Goal: Navigation & Orientation: Find specific page/section

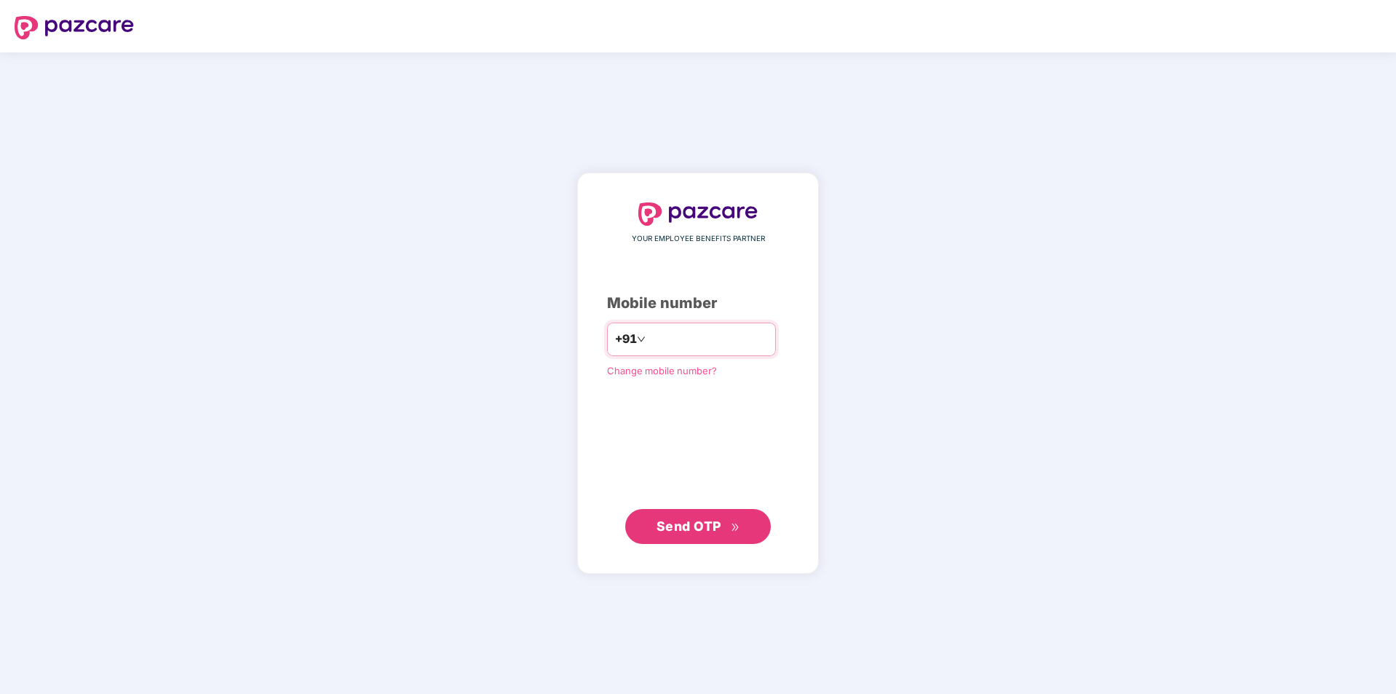
click at [707, 342] on input "number" at bounding box center [708, 339] width 119 height 23
type input "**********"
click at [681, 515] on button "Send OTP" at bounding box center [698, 525] width 146 height 35
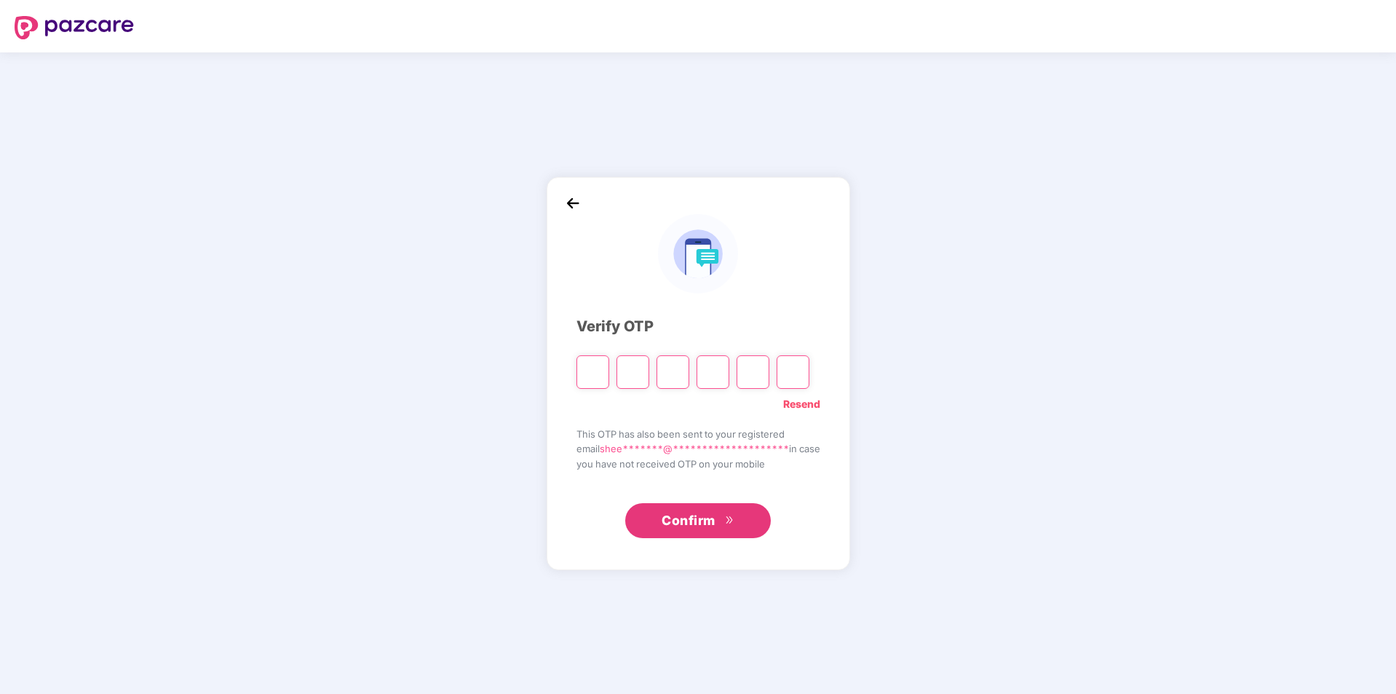
type input "*"
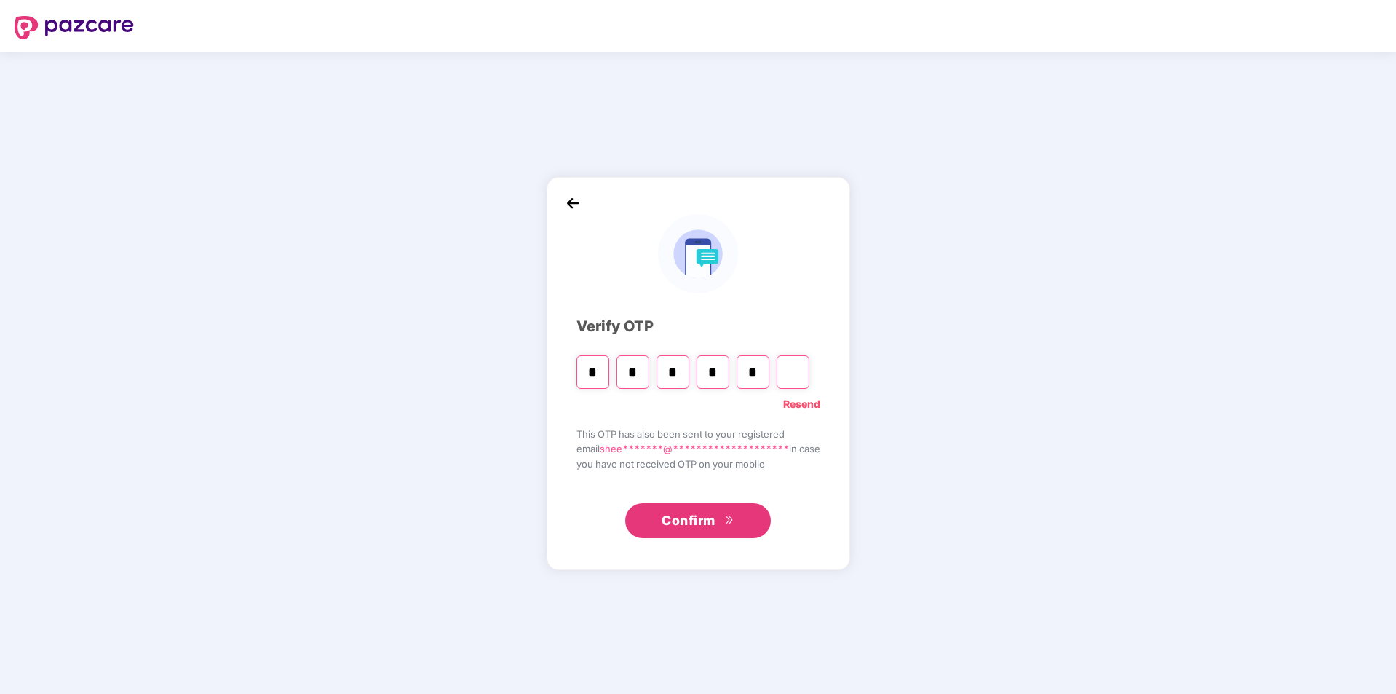
type input "*"
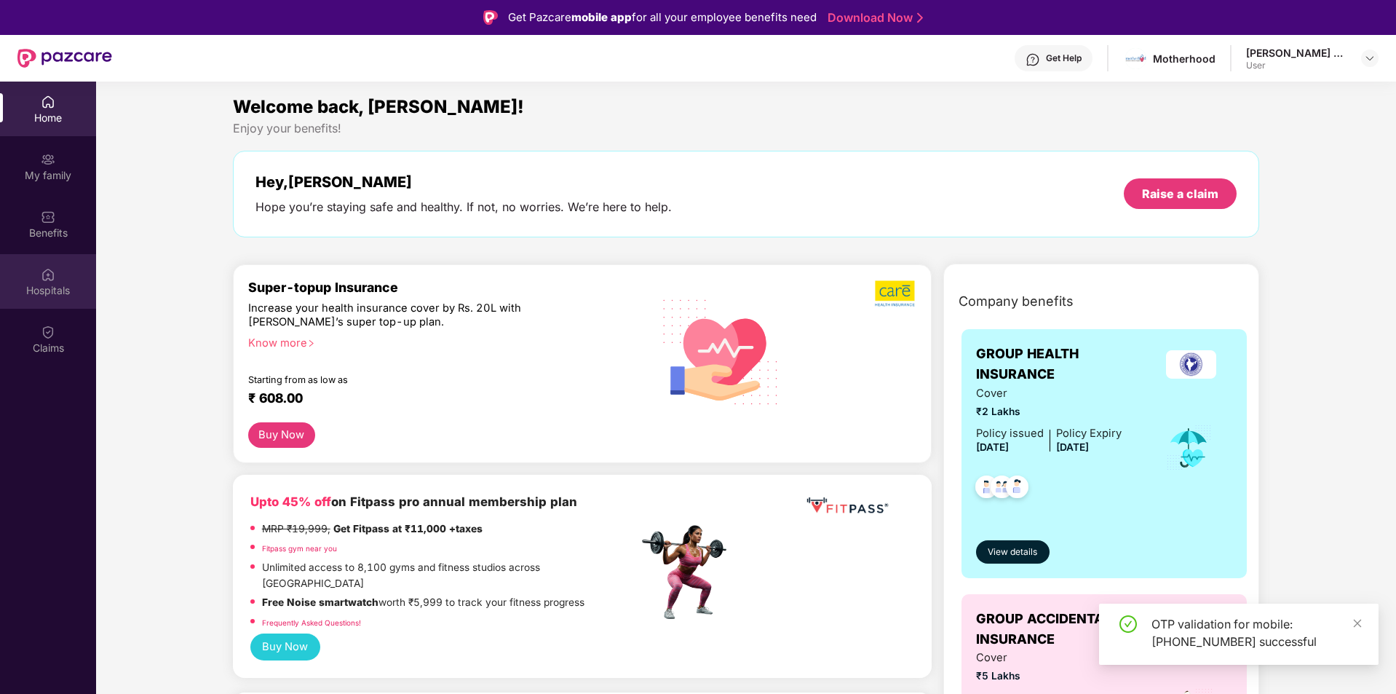
click at [50, 279] on img at bounding box center [48, 274] width 15 height 15
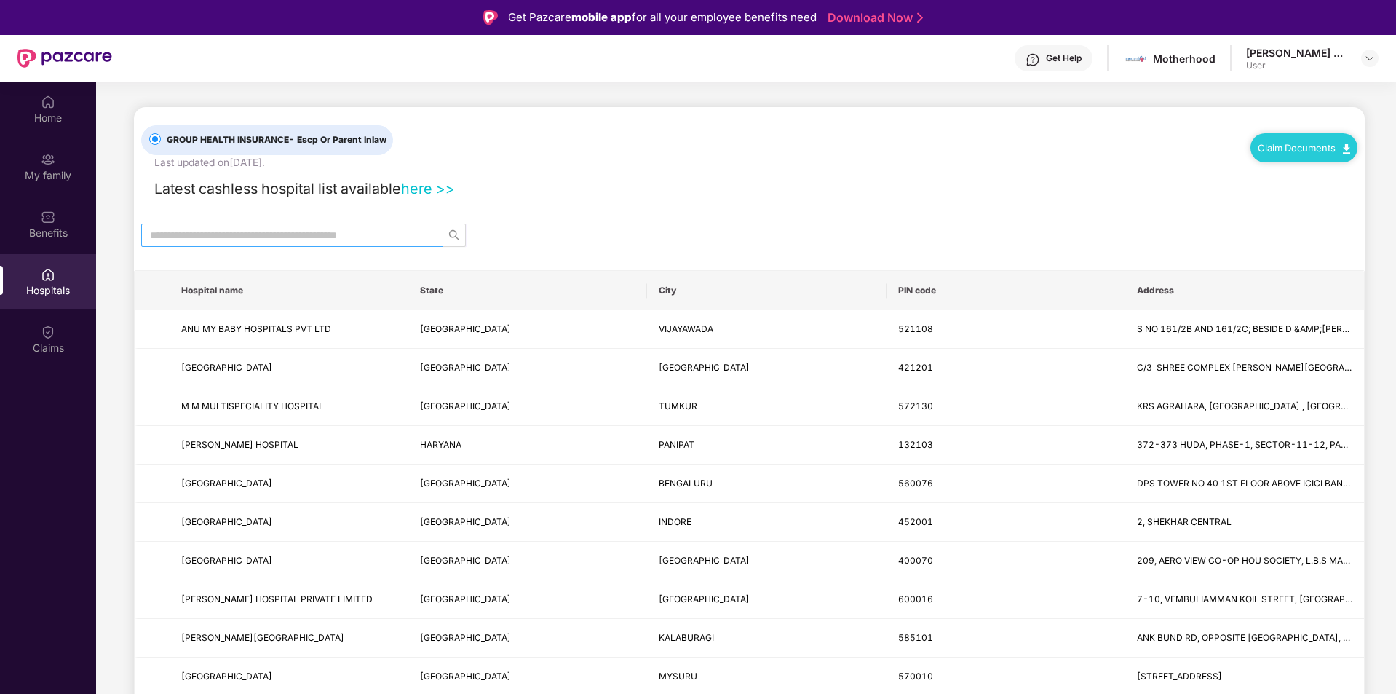
click at [389, 243] on span at bounding box center [292, 234] width 302 height 23
click at [379, 234] on input "text" at bounding box center [286, 235] width 273 height 16
click at [236, 243] on input "text" at bounding box center [286, 235] width 273 height 16
click at [424, 196] on link "here >>" at bounding box center [428, 188] width 54 height 17
click at [1371, 62] on img at bounding box center [1370, 58] width 12 height 12
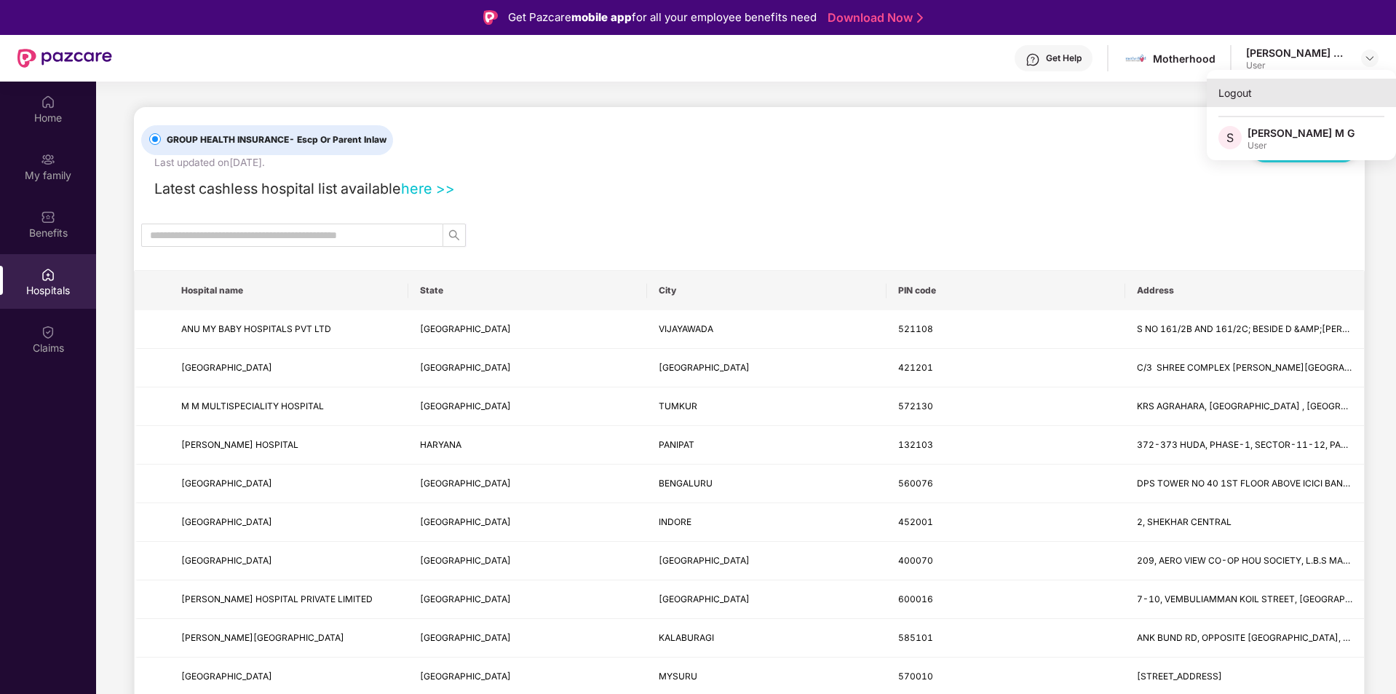
click at [1231, 91] on div "Logout" at bounding box center [1301, 93] width 189 height 28
